Goal: Task Accomplishment & Management: Complete application form

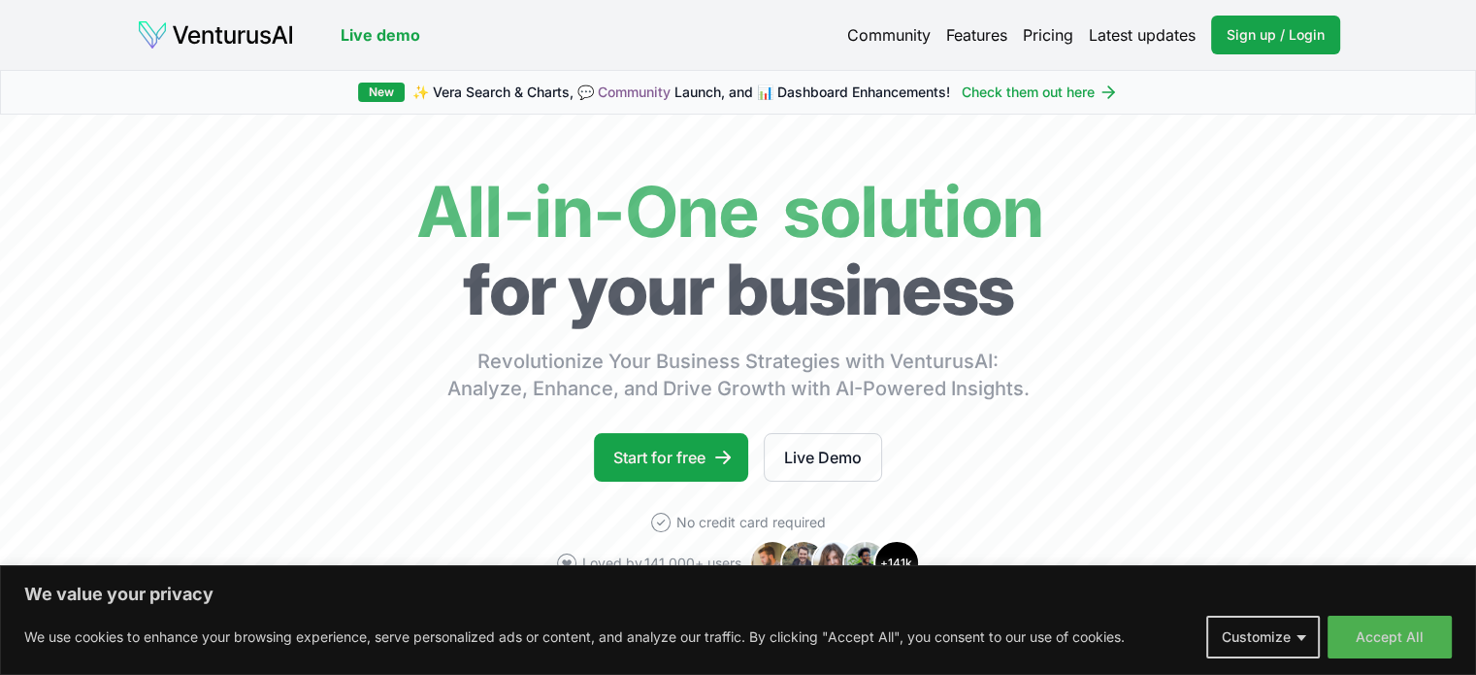
drag, startPoint x: 1457, startPoint y: 34, endPoint x: 1456, endPoint y: 74, distance: 39.8
click at [678, 465] on link "Start for free" at bounding box center [671, 457] width 154 height 49
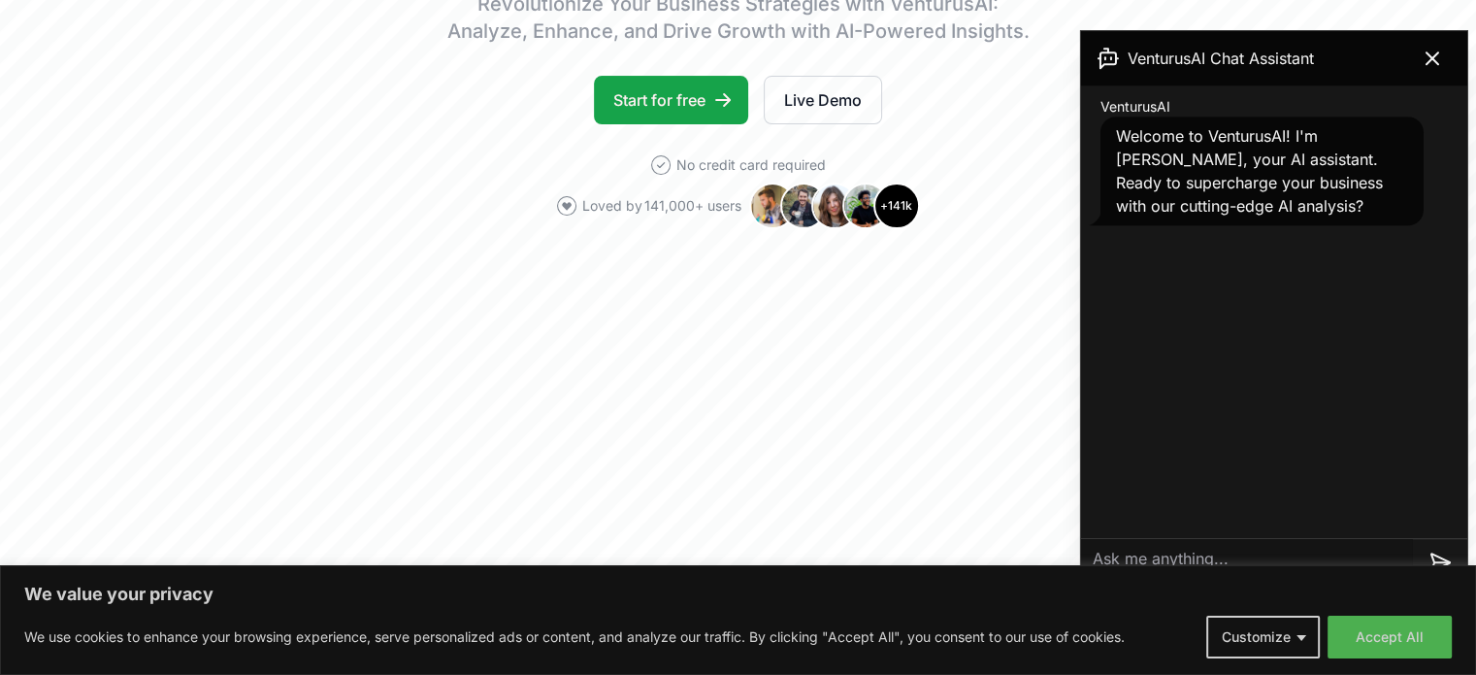
scroll to position [363, 0]
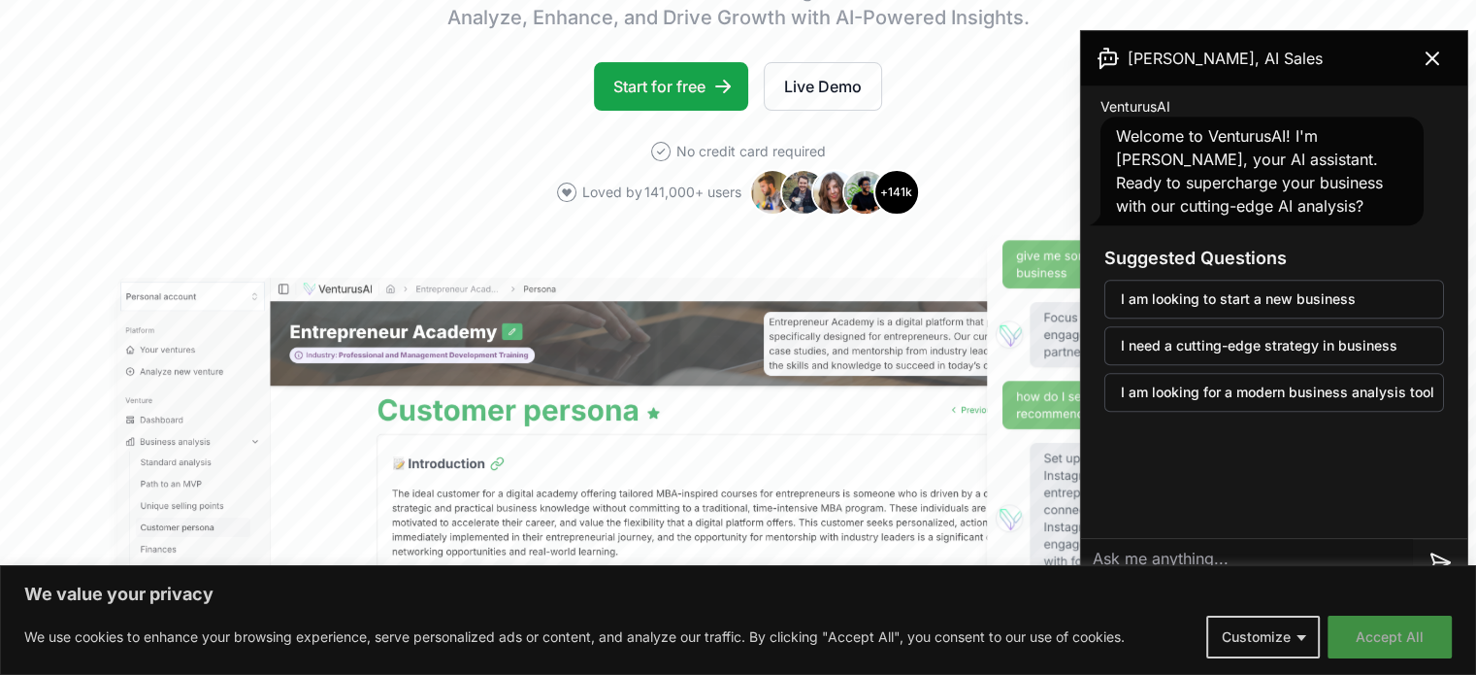
click at [1386, 639] on button "Accept All" at bounding box center [1390, 636] width 124 height 43
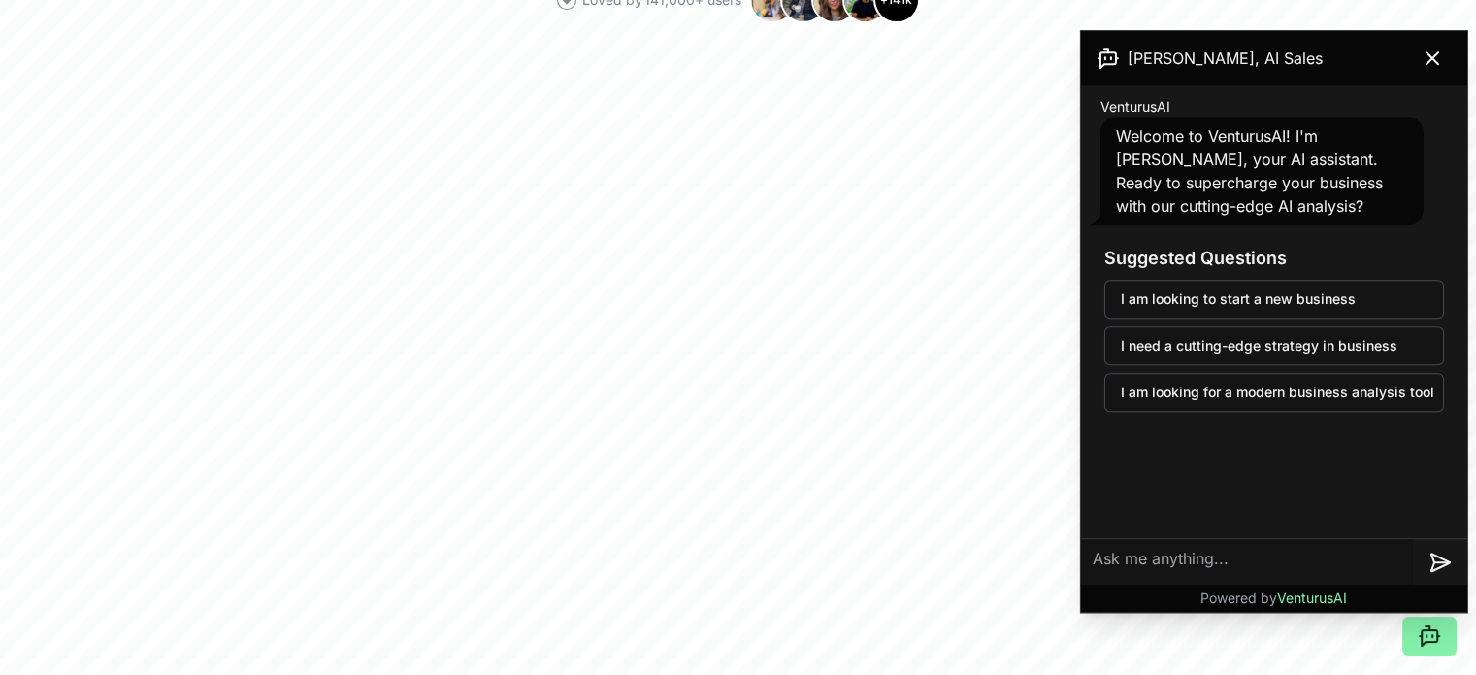
scroll to position [0, 0]
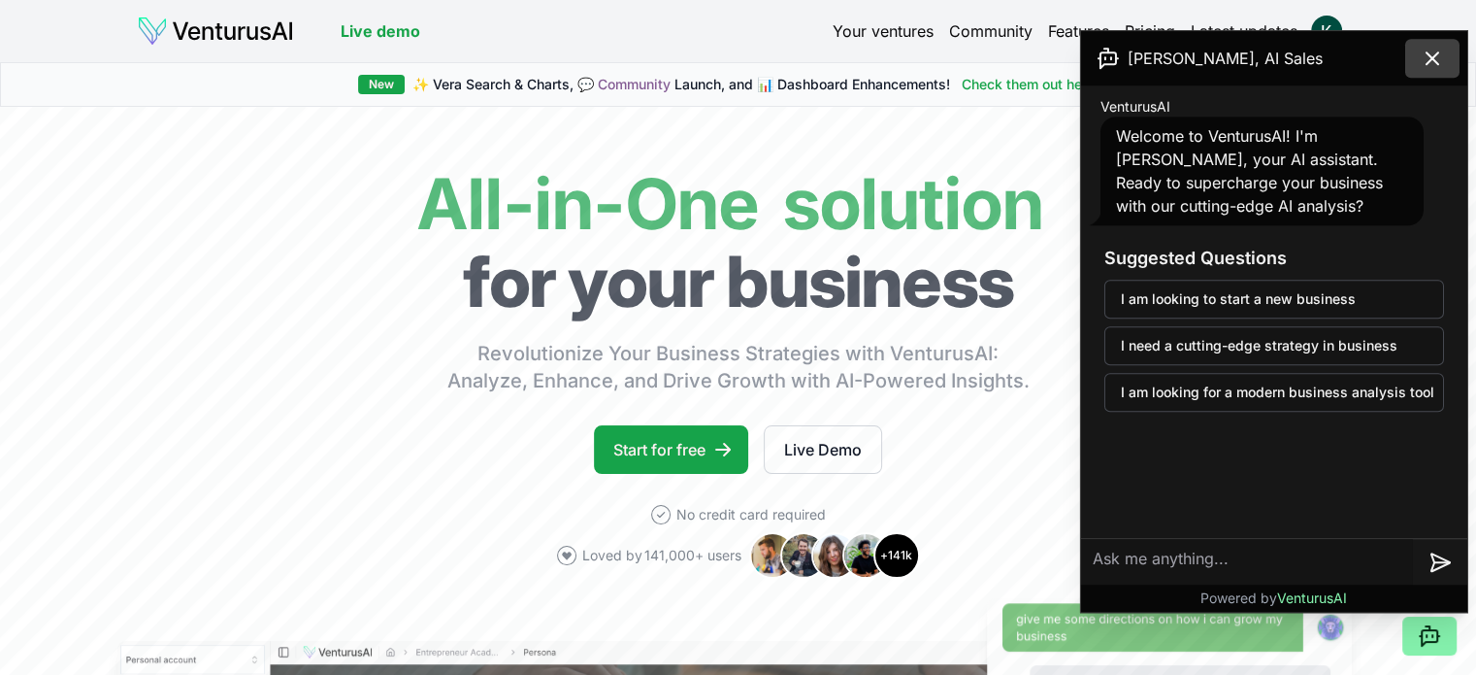
click at [1433, 53] on icon at bounding box center [1432, 58] width 23 height 23
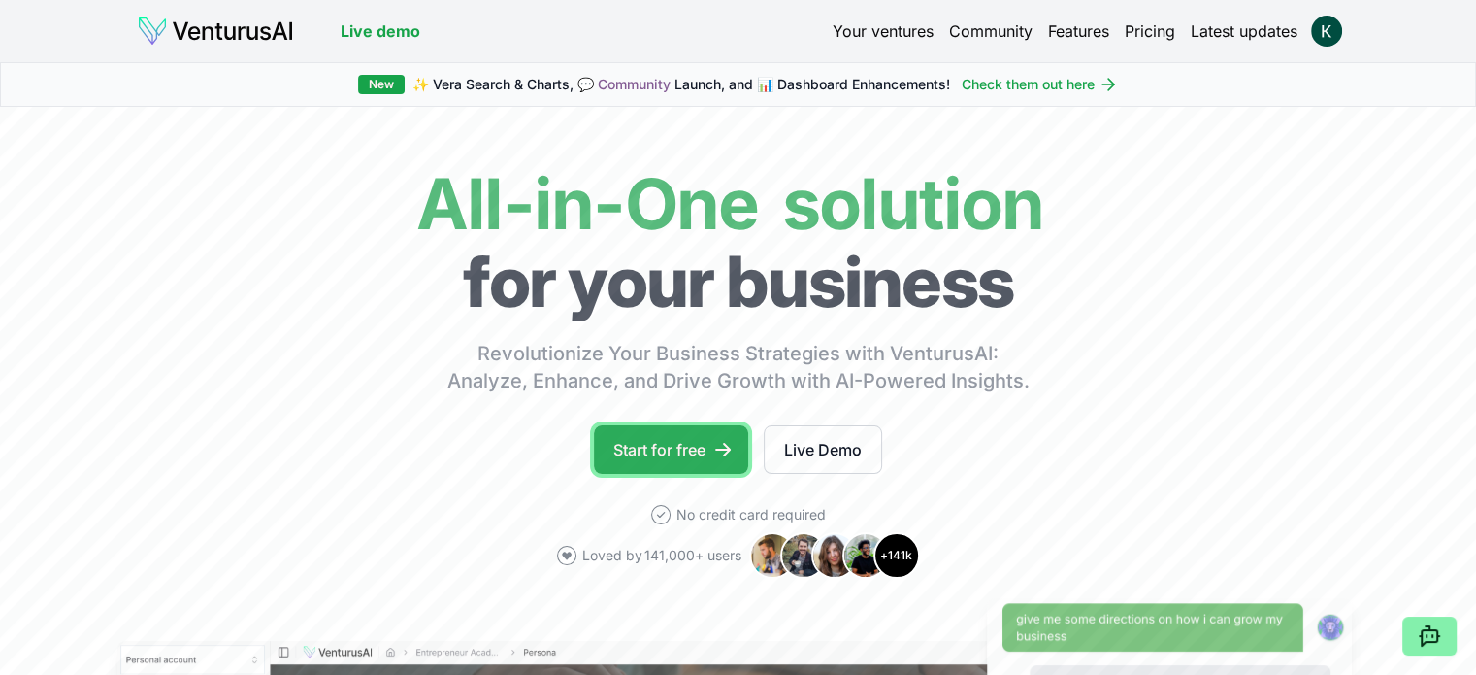
click at [707, 442] on link "Start for free" at bounding box center [671, 449] width 154 height 49
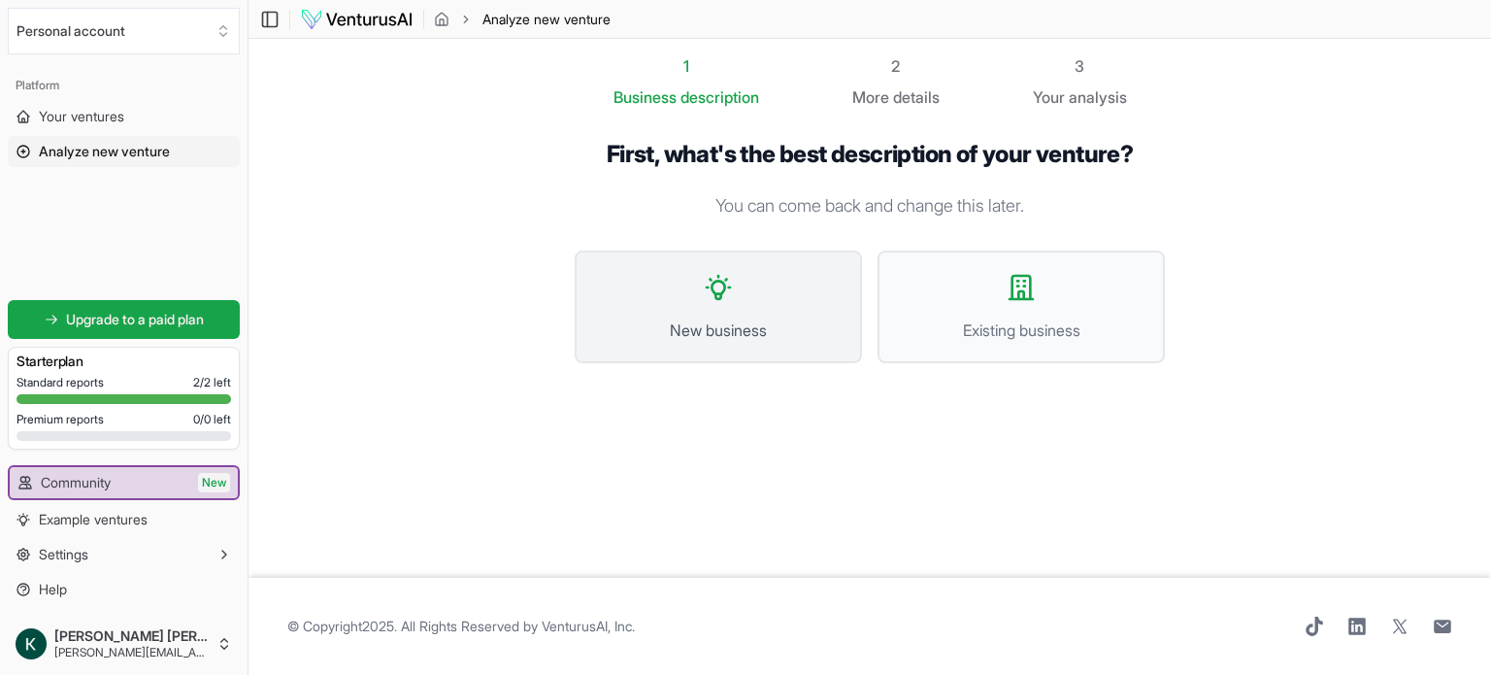
click at [716, 308] on button "New business" at bounding box center [718, 306] width 287 height 113
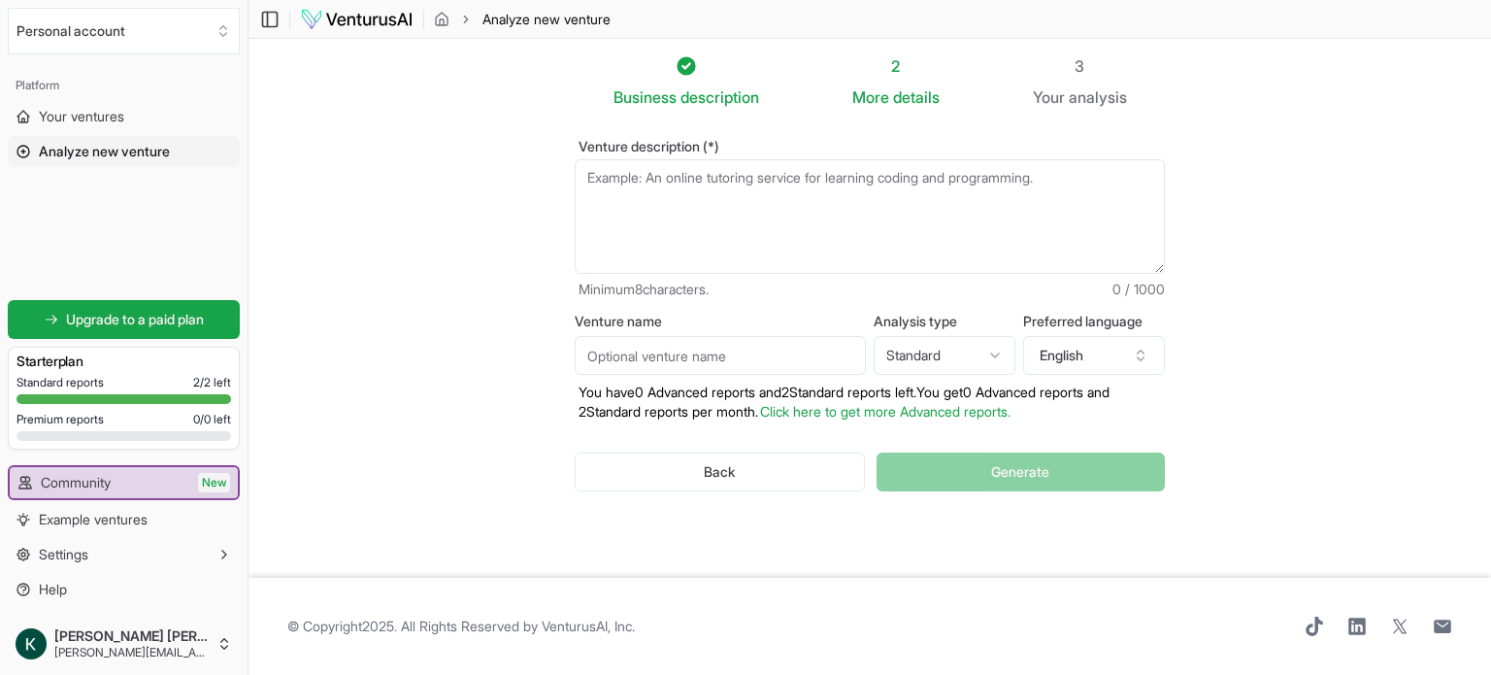
click at [650, 193] on textarea "Venture description (*)" at bounding box center [870, 216] width 590 height 115
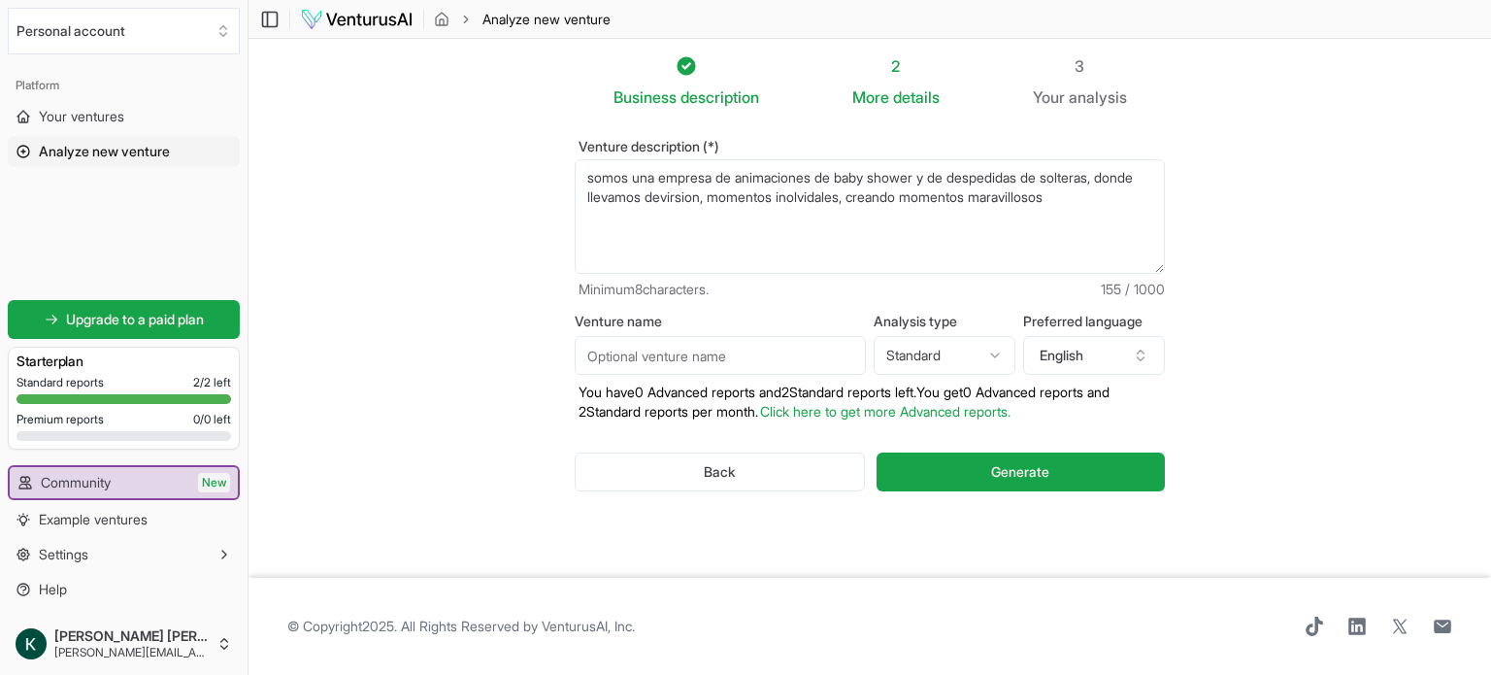
type textarea "somos una empresa de animaciones de baby shower y de despedidas de solteras, do…"
click at [652, 363] on input "Venture name" at bounding box center [720, 355] width 291 height 39
type input "animaciones OK"
click at [1116, 194] on textarea "somos una empresa de animaciones de baby shower y de despedidas de solteras, do…" at bounding box center [870, 216] width 590 height 115
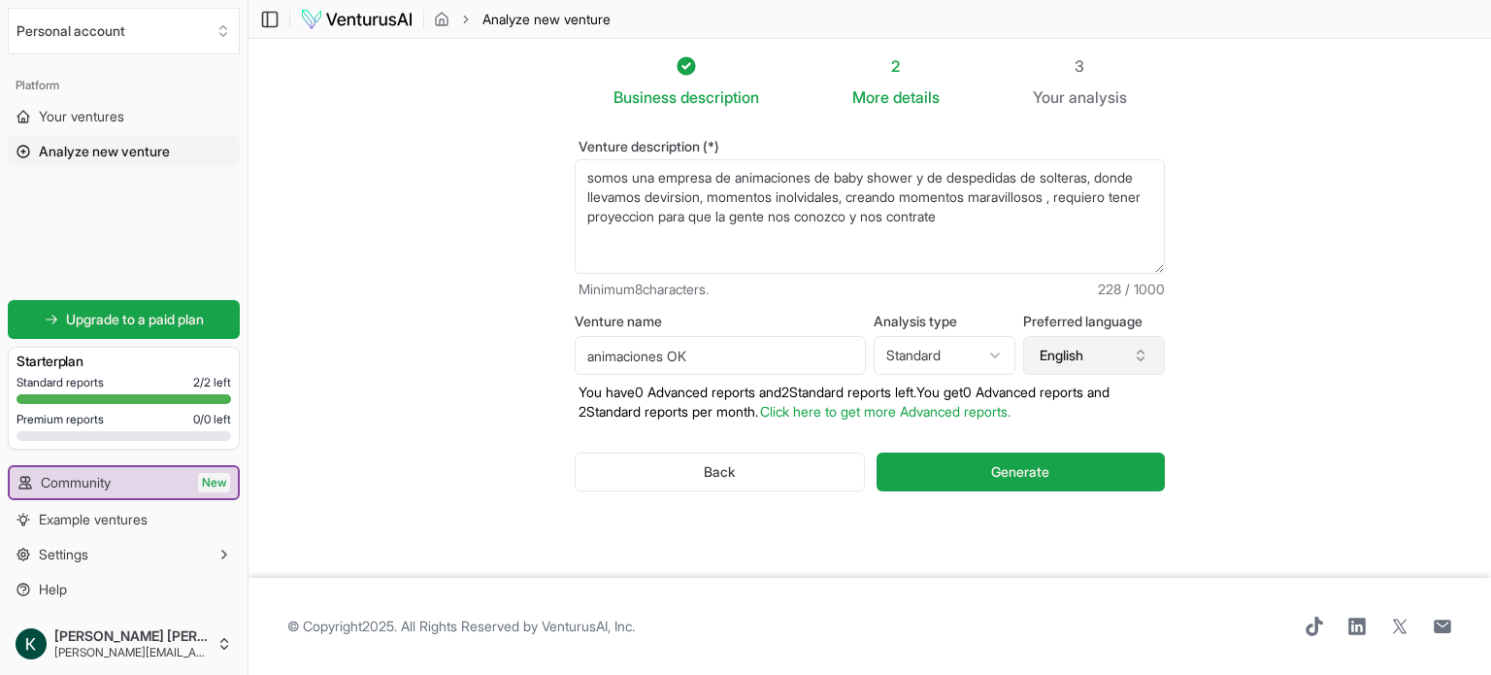
type textarea "somos una empresa de animaciones de baby shower y de despedidas de solteras, do…"
click at [1137, 360] on icon "button" at bounding box center [1141, 356] width 16 height 16
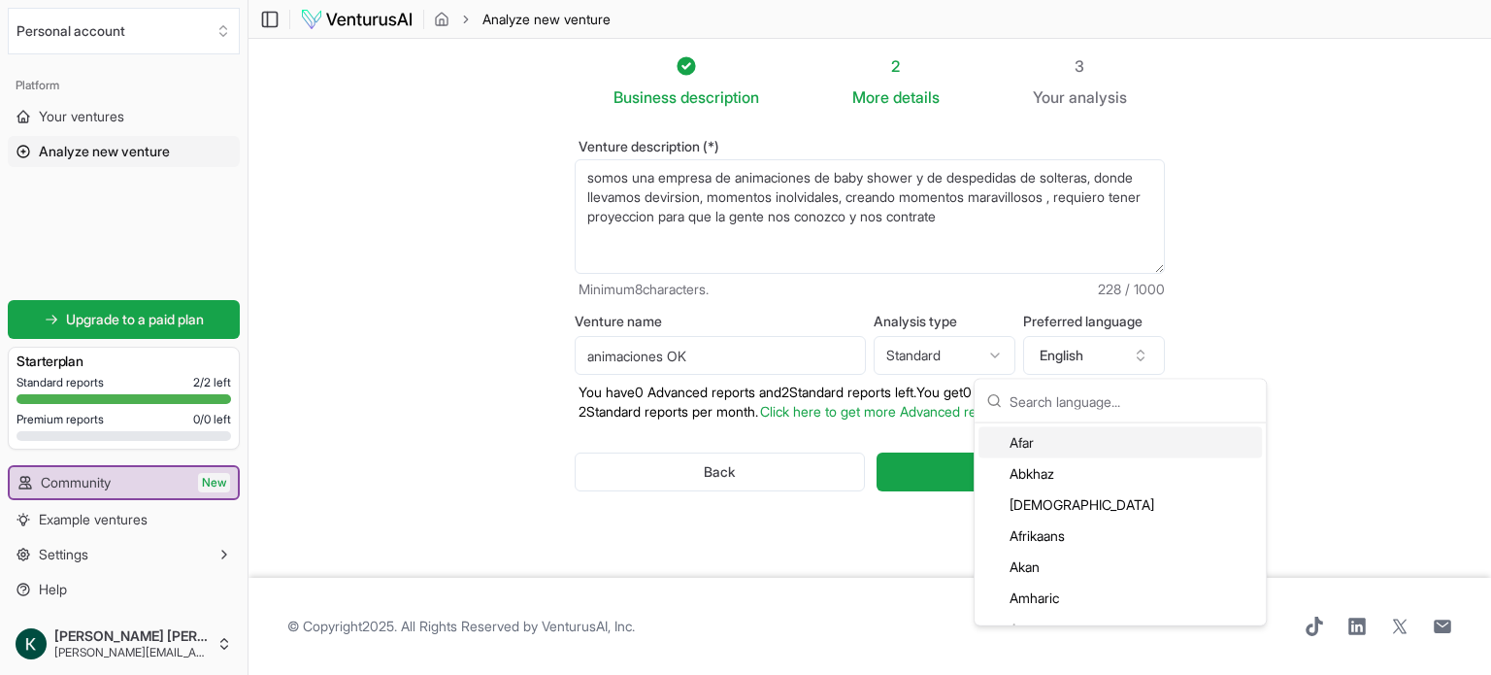
click at [1069, 402] on input "text" at bounding box center [1132, 401] width 245 height 43
type input "e"
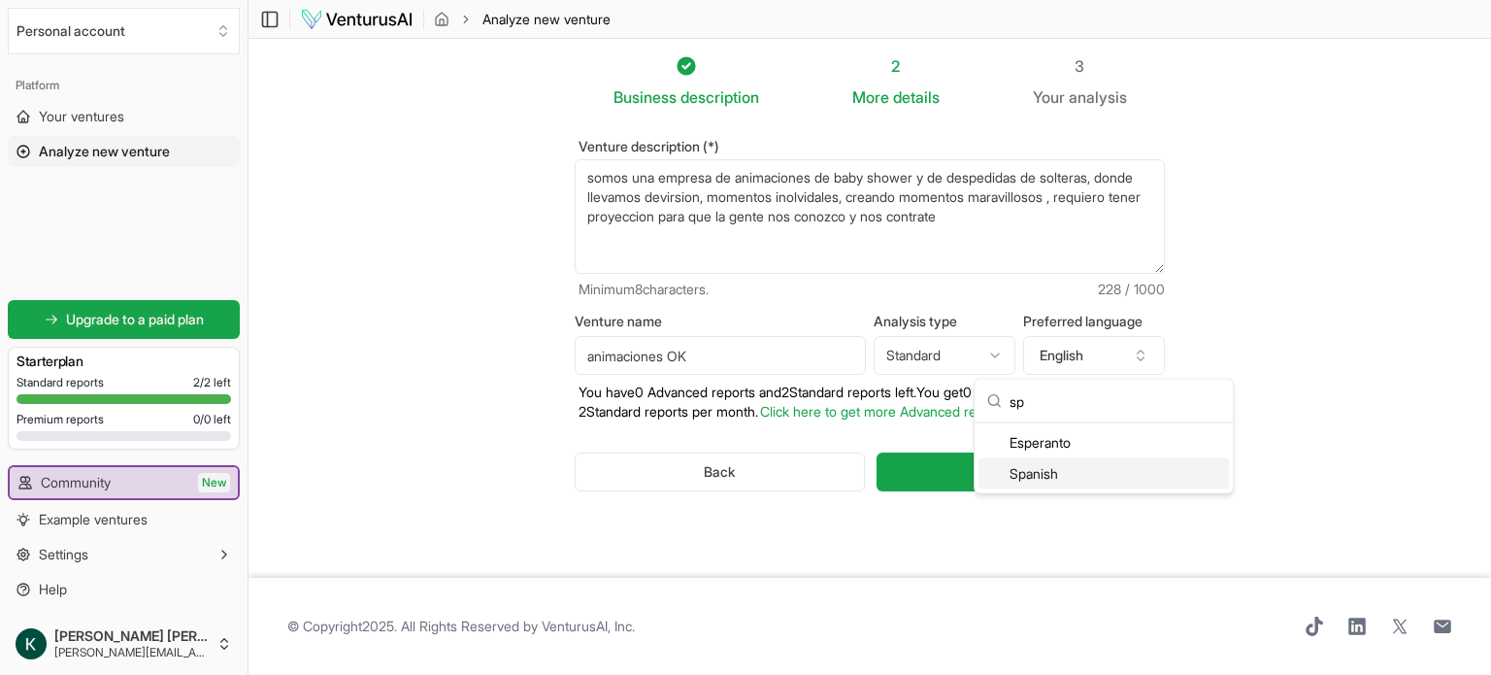
type input "sp"
click at [1052, 473] on div "Spanish" at bounding box center [1103, 473] width 250 height 31
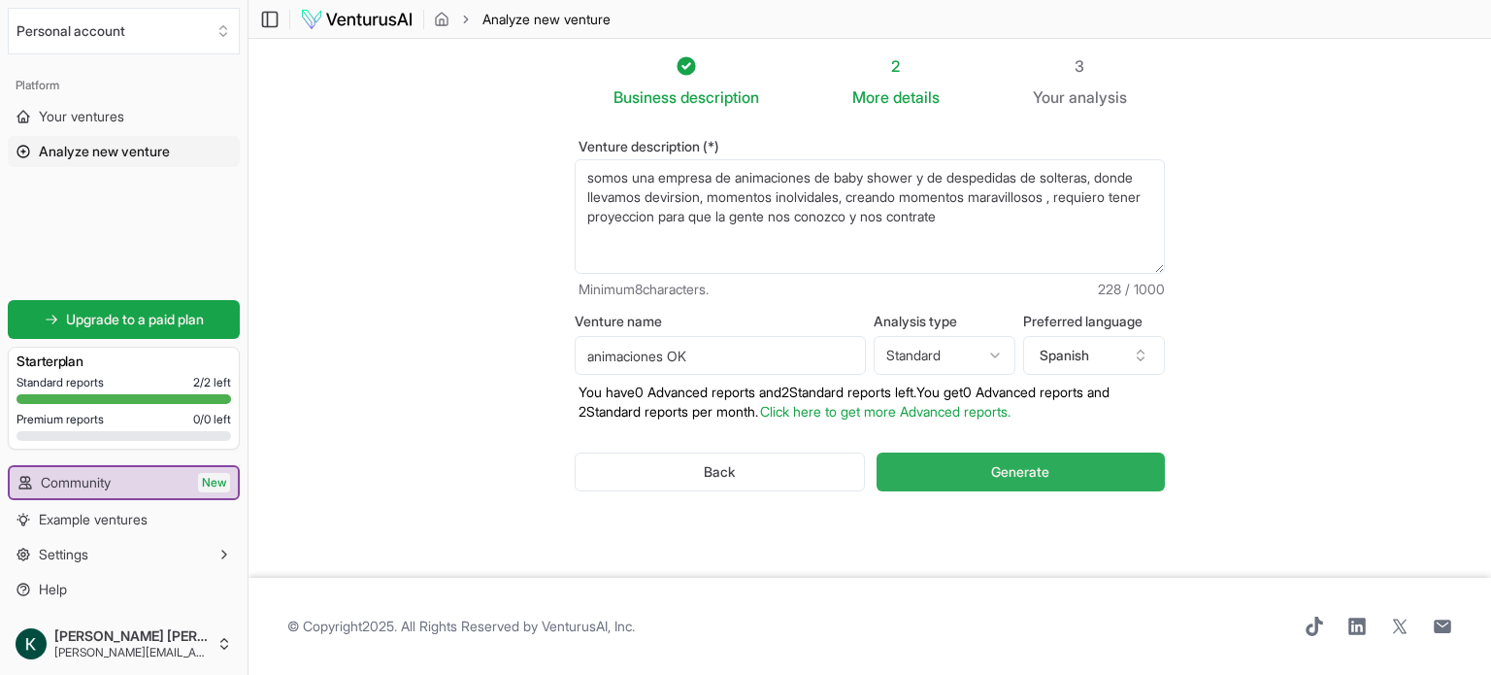
click at [943, 467] on button "Generate" at bounding box center [1021, 471] width 288 height 39
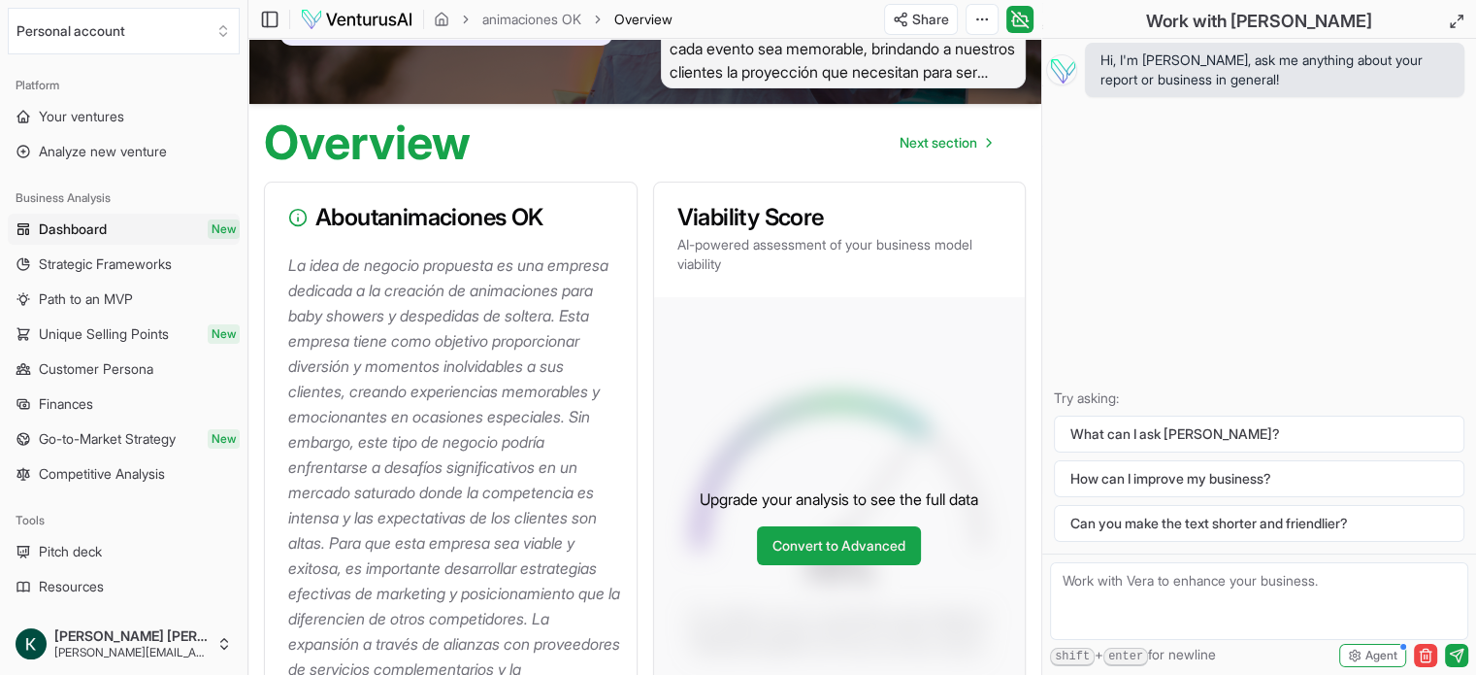
scroll to position [38, 0]
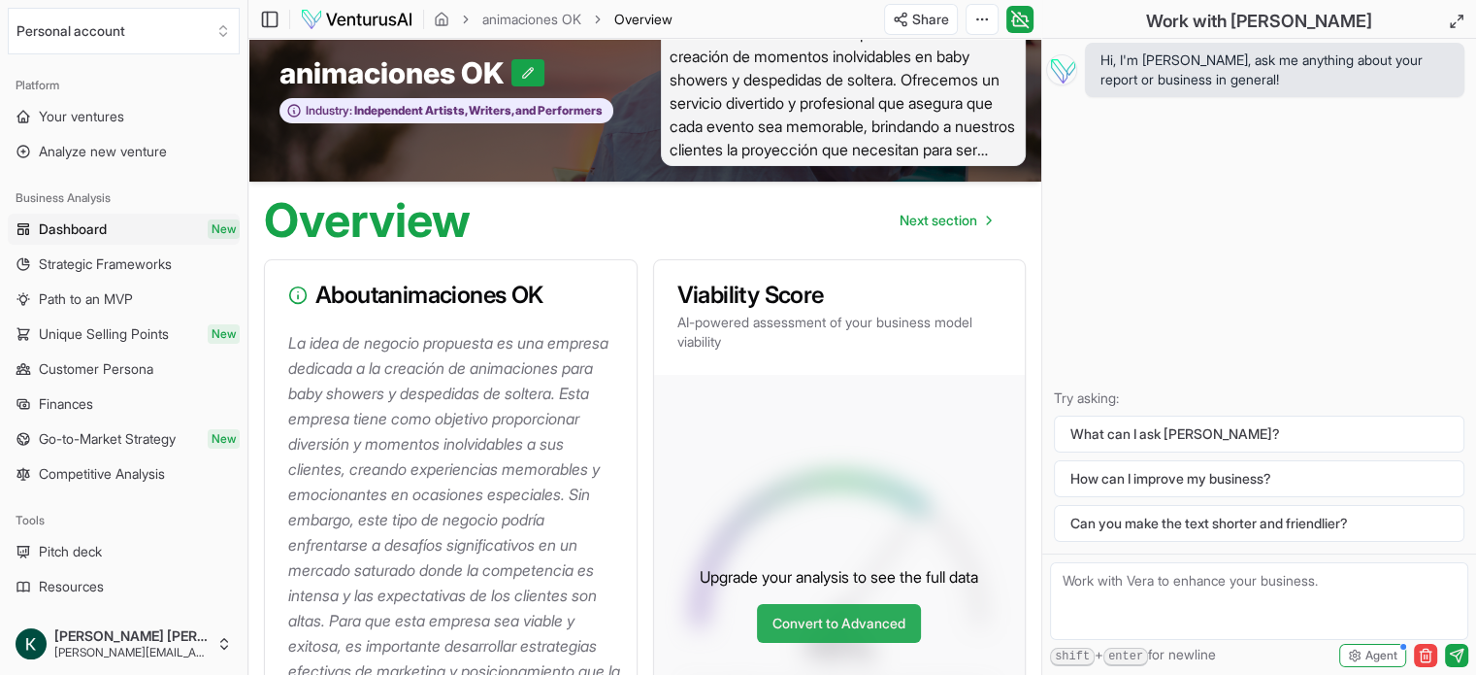
click at [808, 632] on link "Convert to Advanced" at bounding box center [839, 623] width 164 height 39
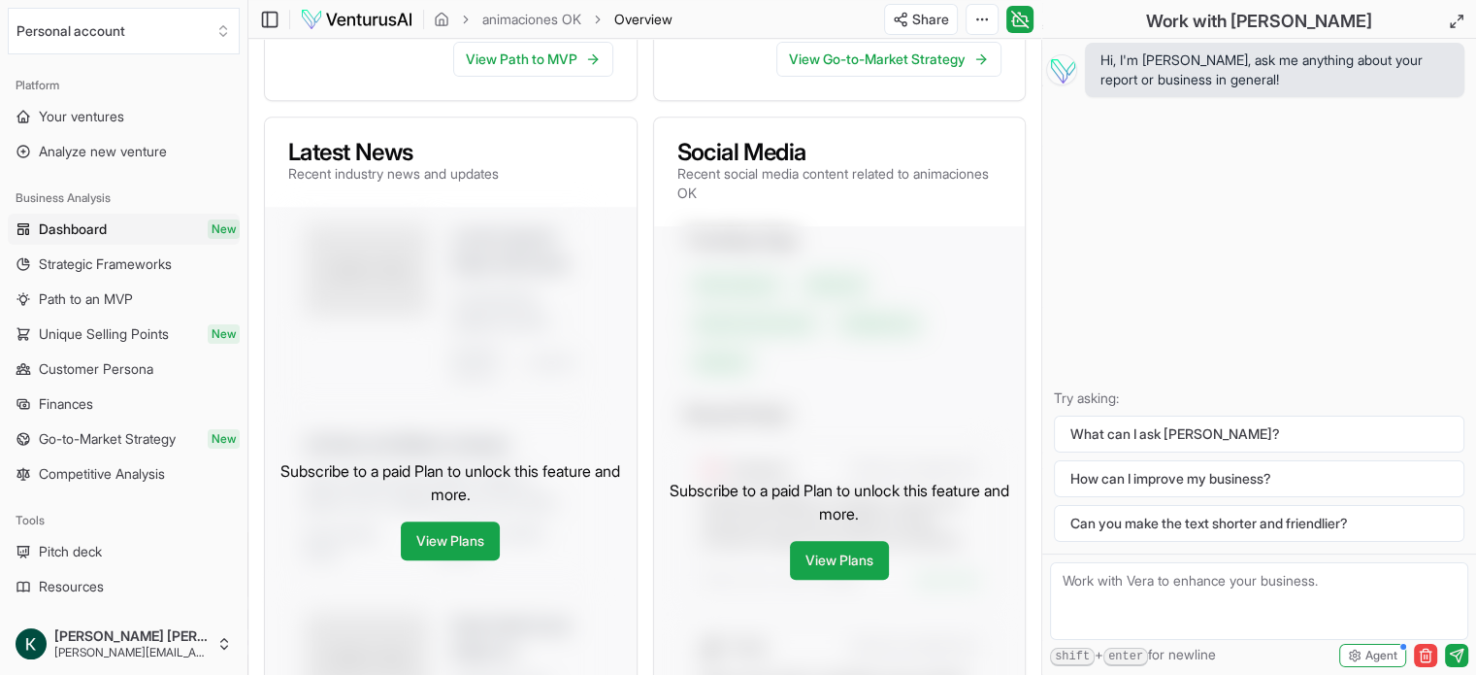
scroll to position [856, 0]
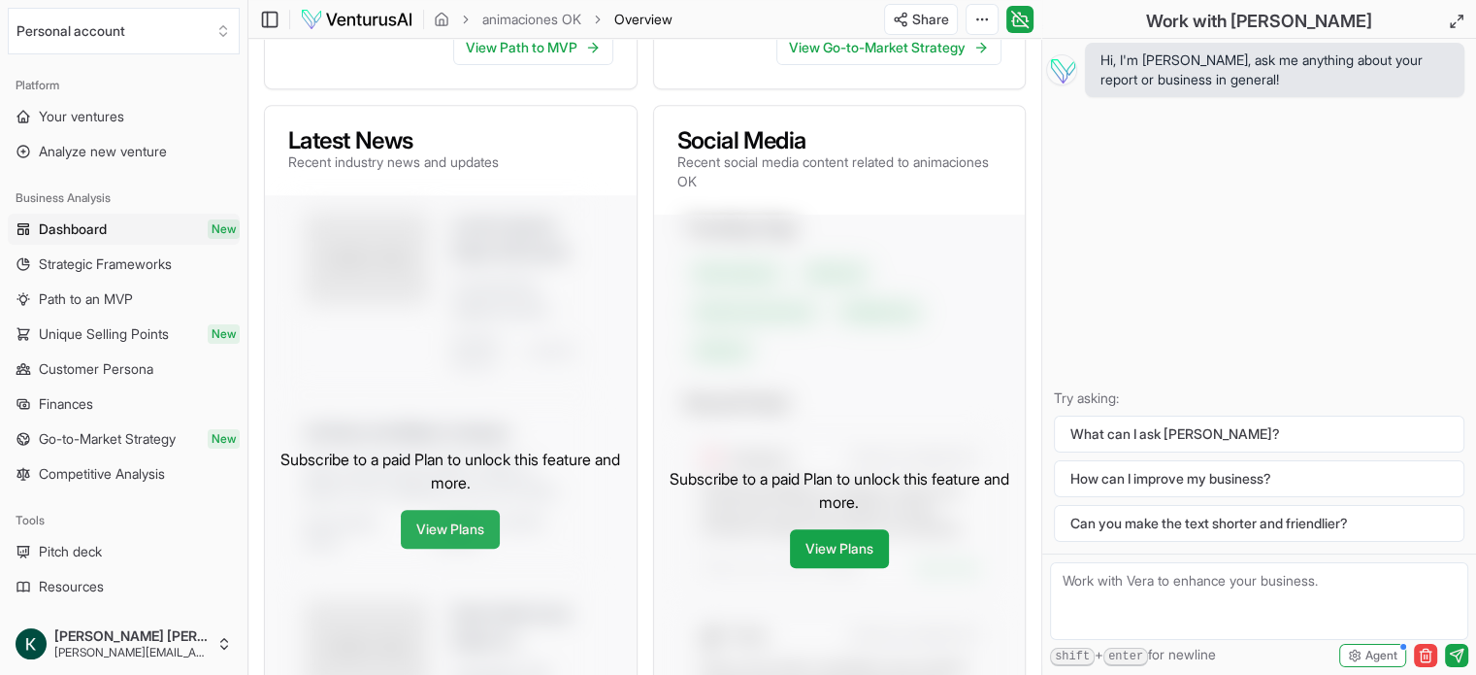
click at [431, 548] on link "View Plans" at bounding box center [450, 529] width 99 height 39
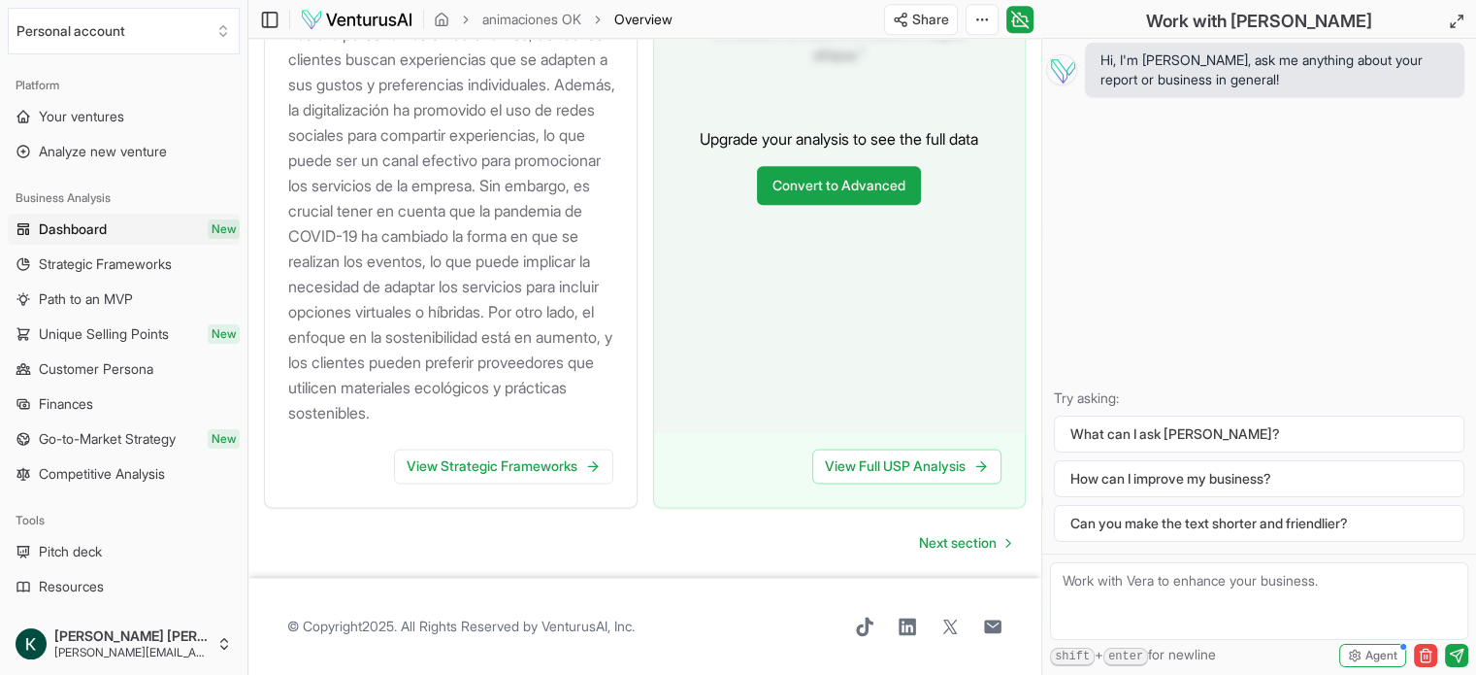
scroll to position [2411, 0]
click at [521, 473] on link "View Strategic Frameworks" at bounding box center [503, 465] width 219 height 35
click at [519, 464] on link "View Strategic Frameworks" at bounding box center [503, 465] width 219 height 35
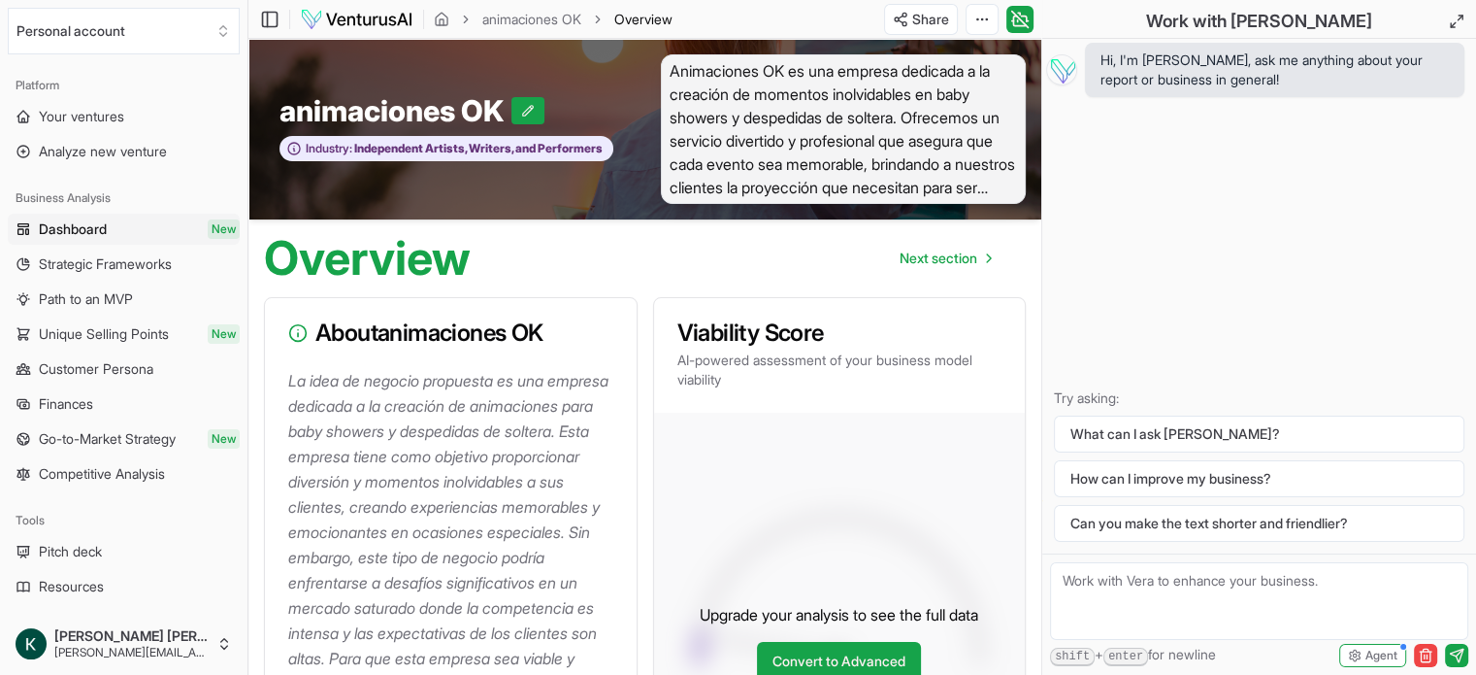
scroll to position [2411, 0]
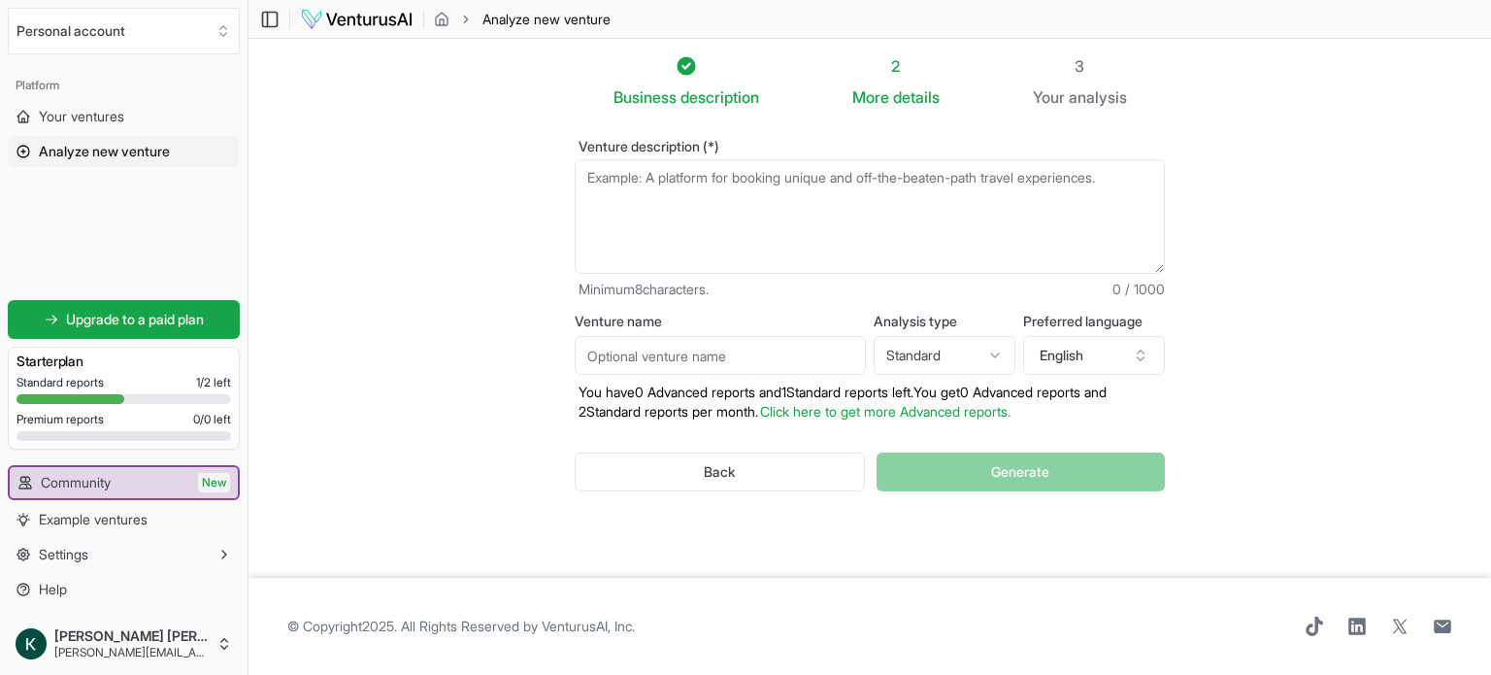
click at [664, 205] on textarea "Venture description (*)" at bounding box center [870, 216] width 590 height 115
click at [654, 360] on input "Venture name" at bounding box center [720, 355] width 291 height 39
click at [996, 356] on html "We value your privacy We use cookies to enhance your browsing experience, serve…" at bounding box center [745, 337] width 1491 height 675
click at [1139, 358] on icon "button" at bounding box center [1141, 358] width 7 height 3
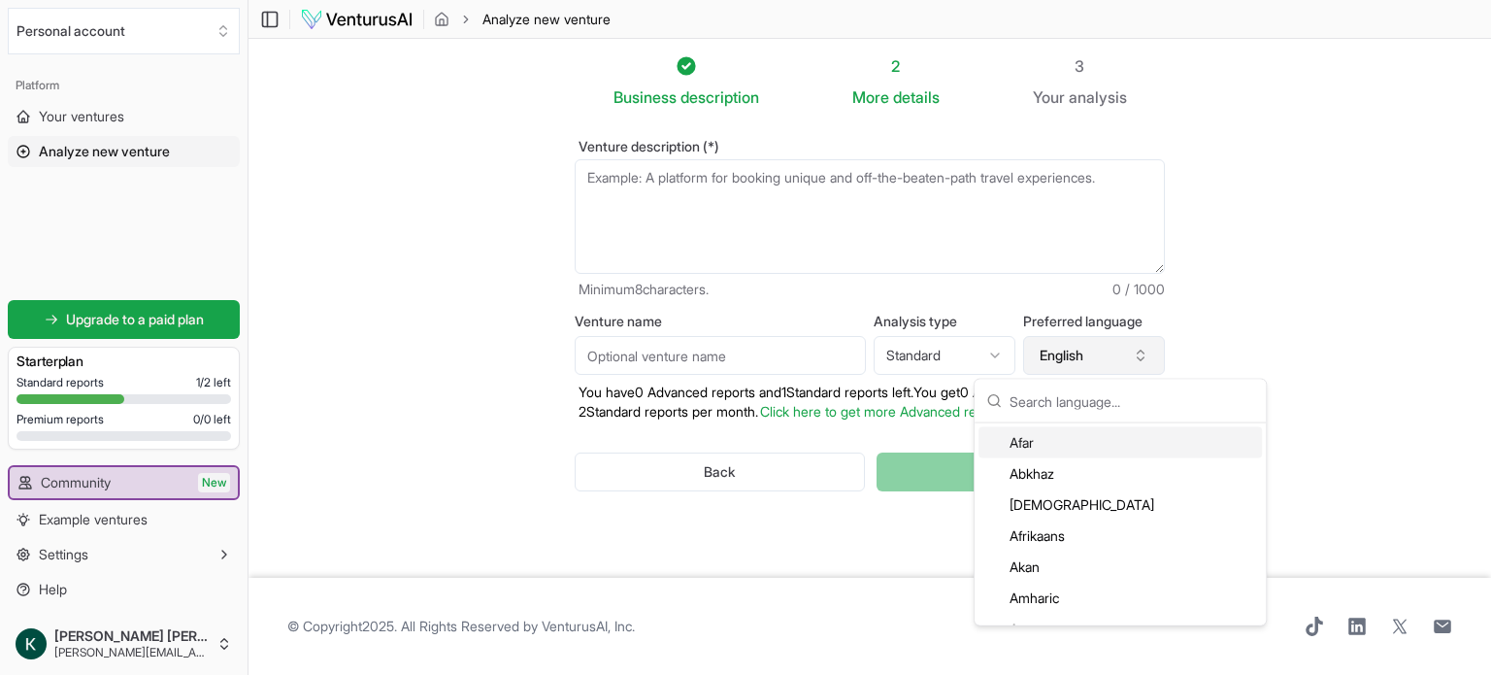
click at [1088, 349] on button "English" at bounding box center [1094, 355] width 142 height 39
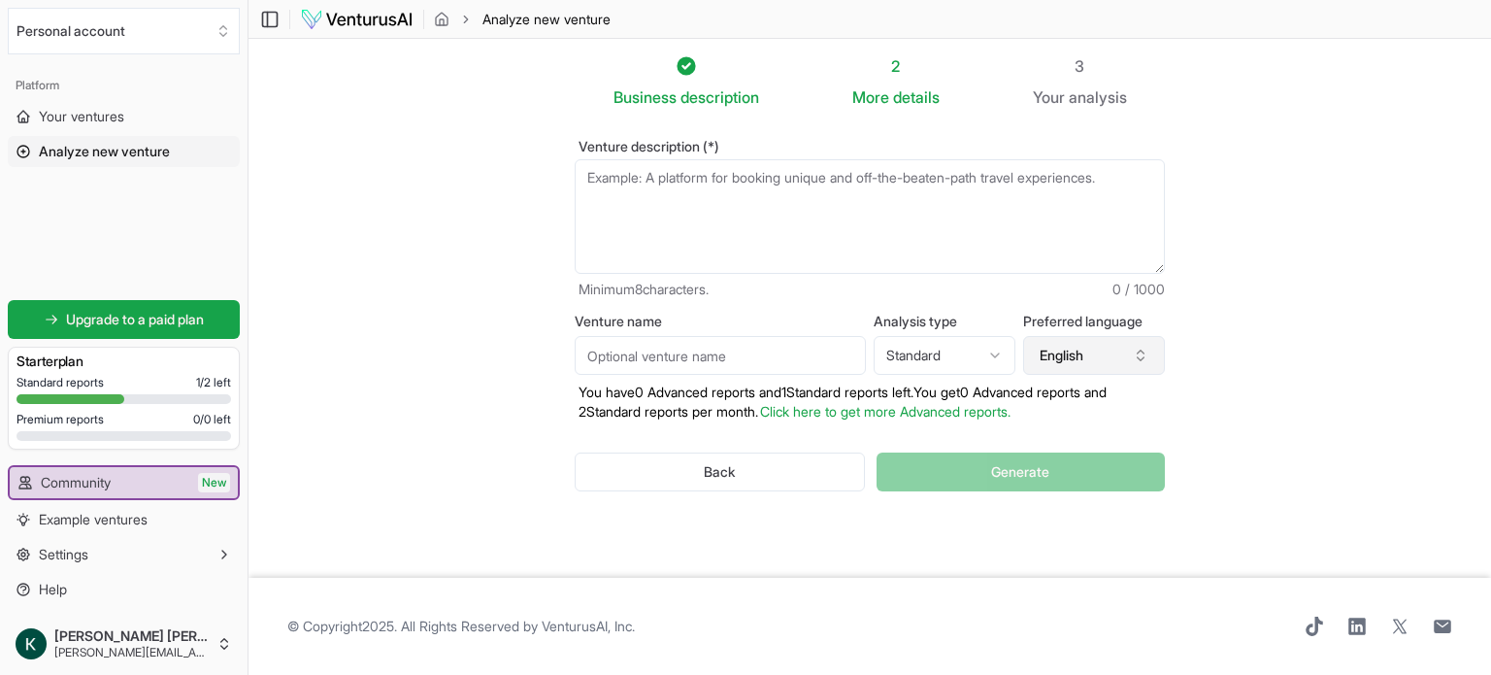
click at [1143, 358] on icon "button" at bounding box center [1141, 356] width 16 height 16
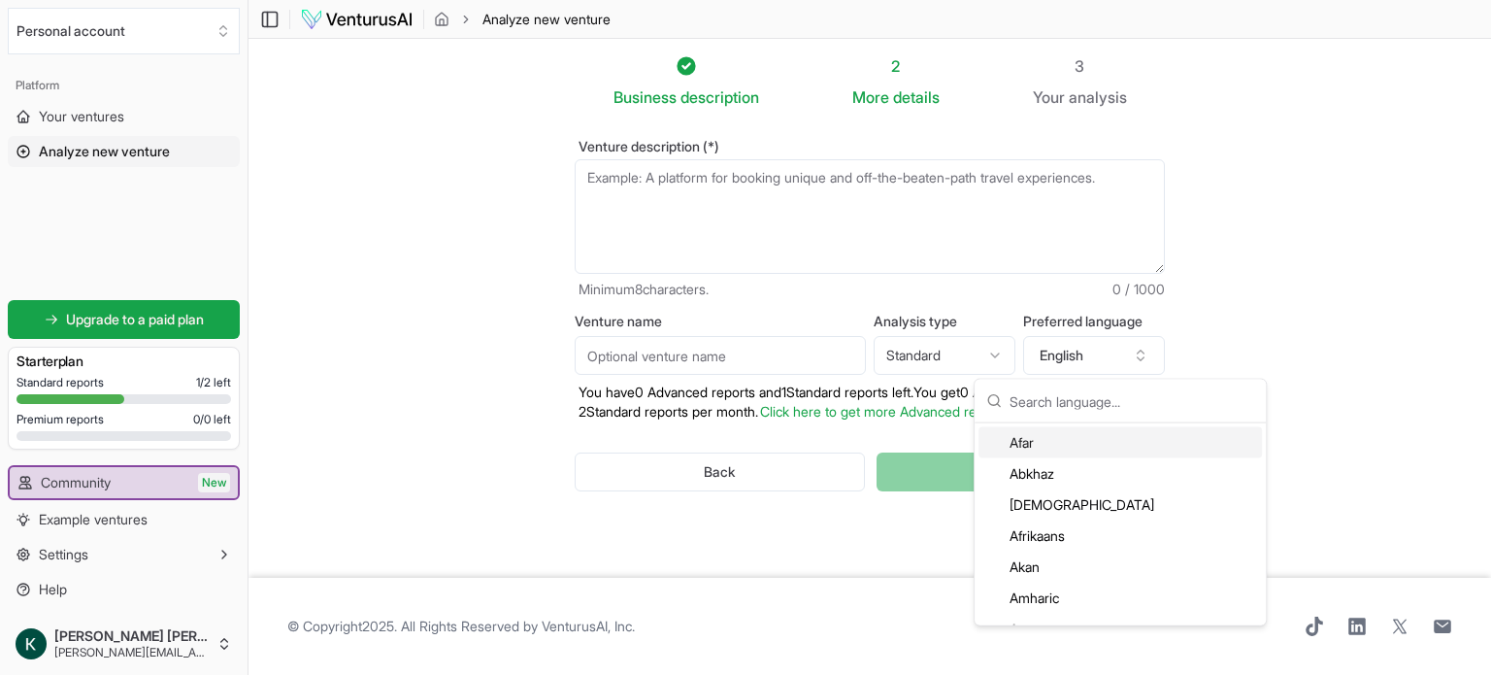
click at [1057, 400] on input "text" at bounding box center [1132, 401] width 245 height 43
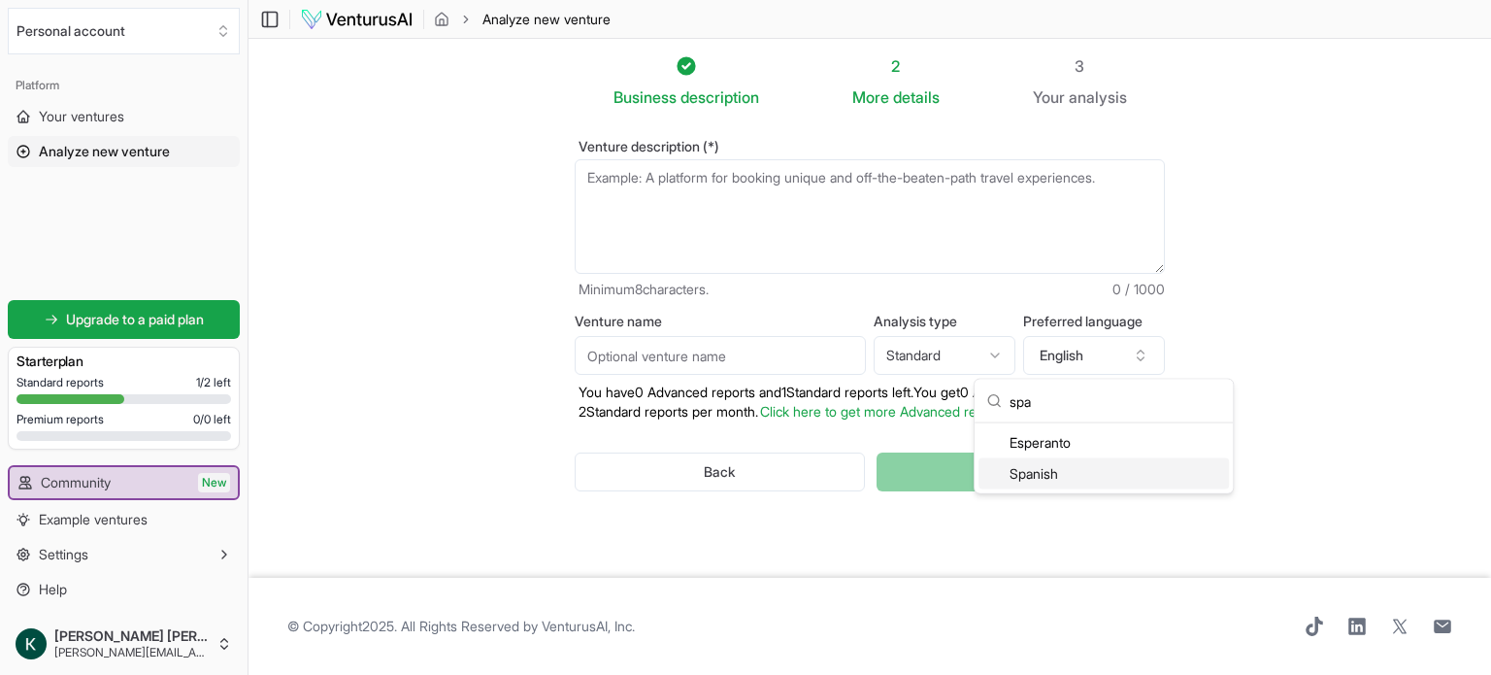
type input "spa"
click at [1038, 474] on div "Spanish" at bounding box center [1103, 473] width 250 height 31
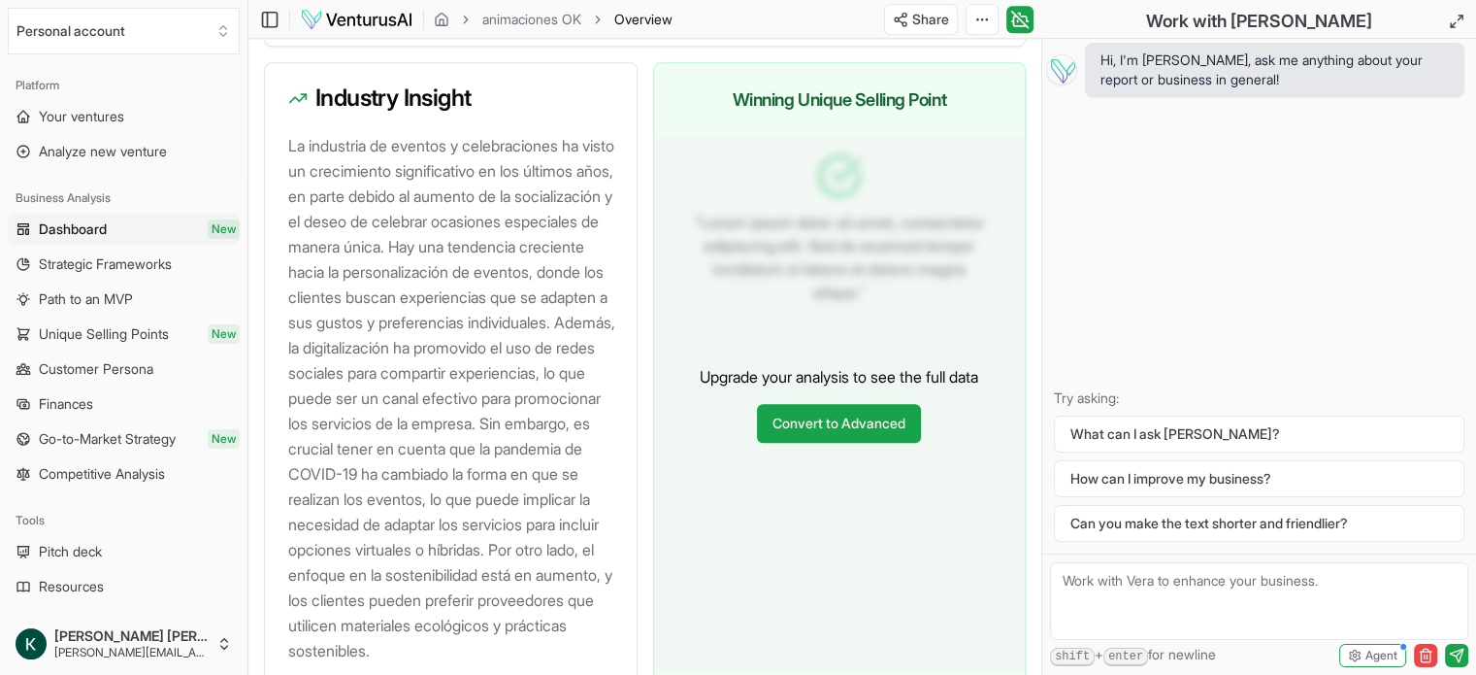
scroll to position [2139, 0]
